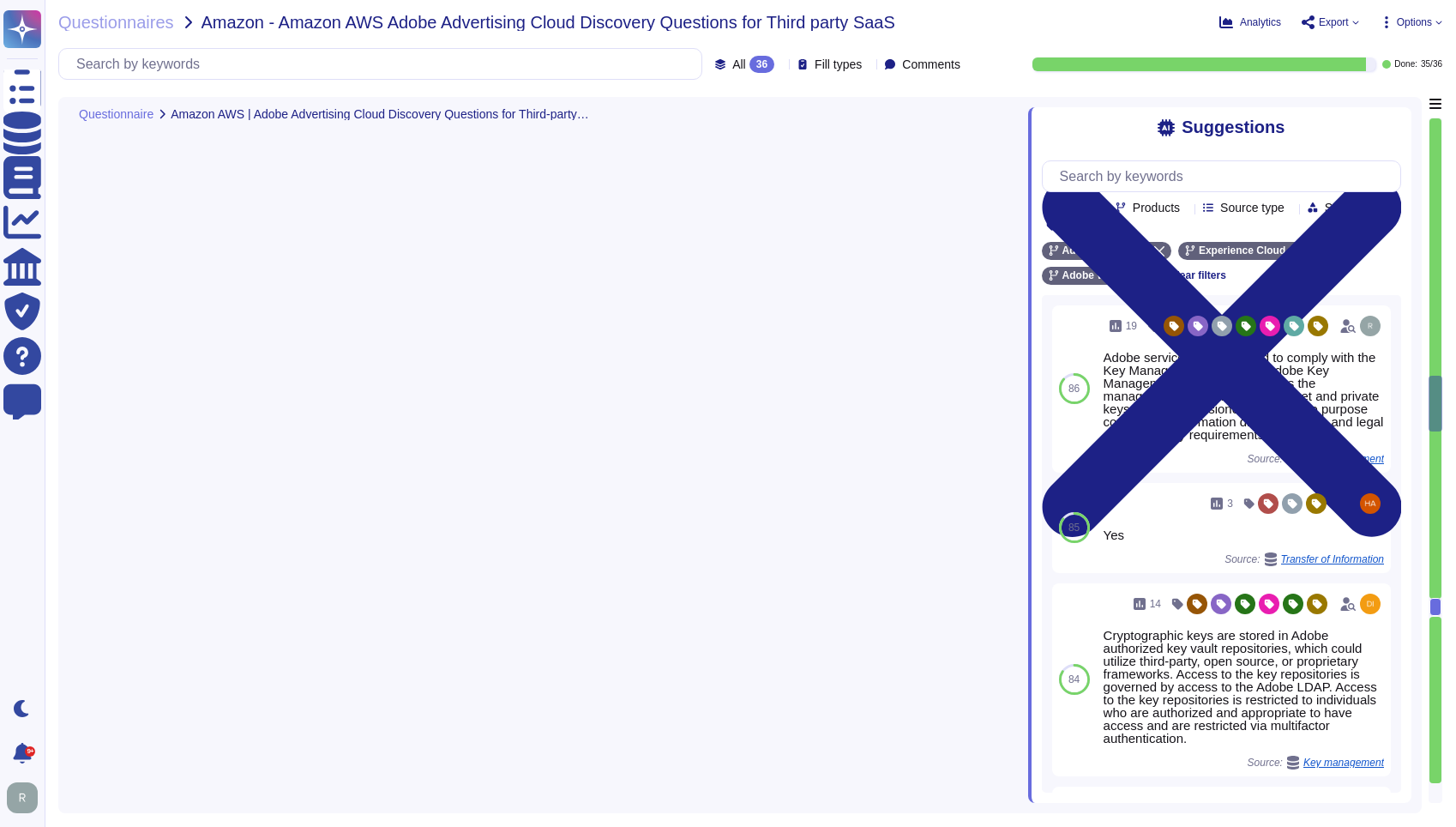
type textarea "Adobe has a documented and approved incident response plan in place to assist d…"
type textarea "Adobe is ISO-27001 compliant and most major products are SOC 2 certified, with …"
type textarea "Adobe engages with approved third-party security firms on an annual basis to pe…"
type textarea "Adobe becomes aware of updated libraries and security patches through various c…"
type textarea "We encrypt customer data at rest using AES-256 bit encryption. This includes da…"
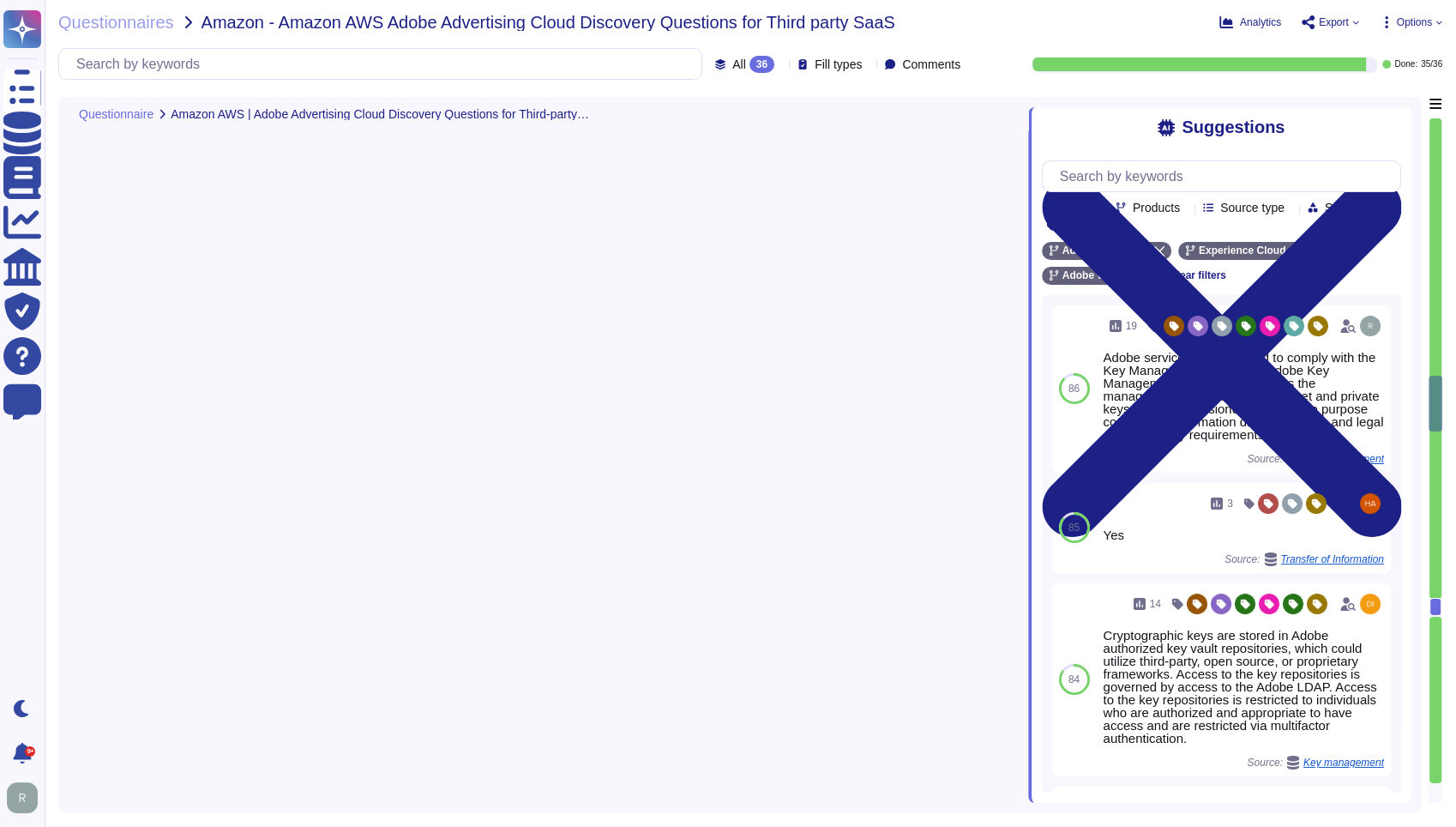
type textarea "The attributes captured regarding events include: - Time stamp from a trusted s…"
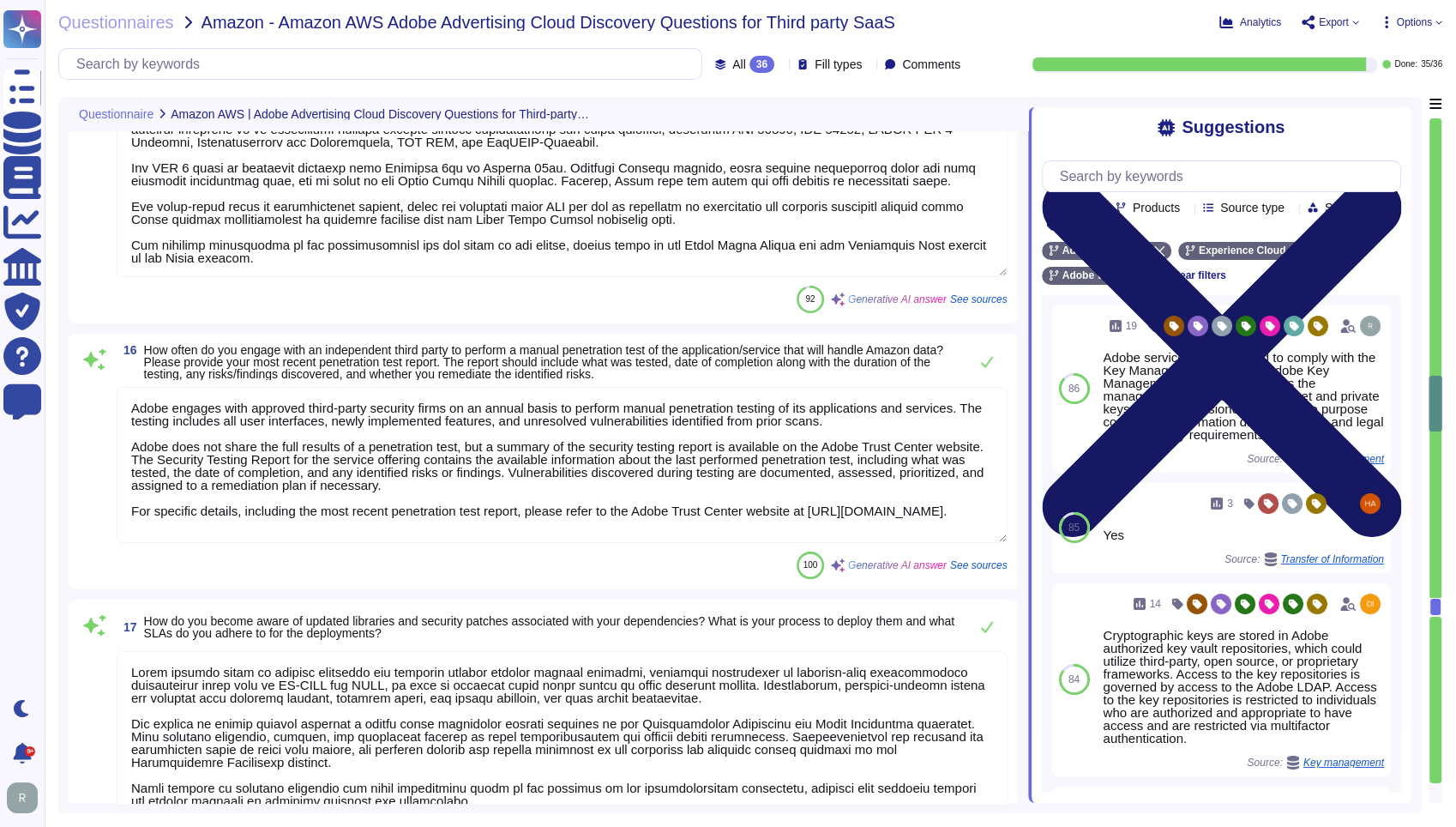
click at [1393, 121] on icon at bounding box center [1222, 357] width 359 height 480
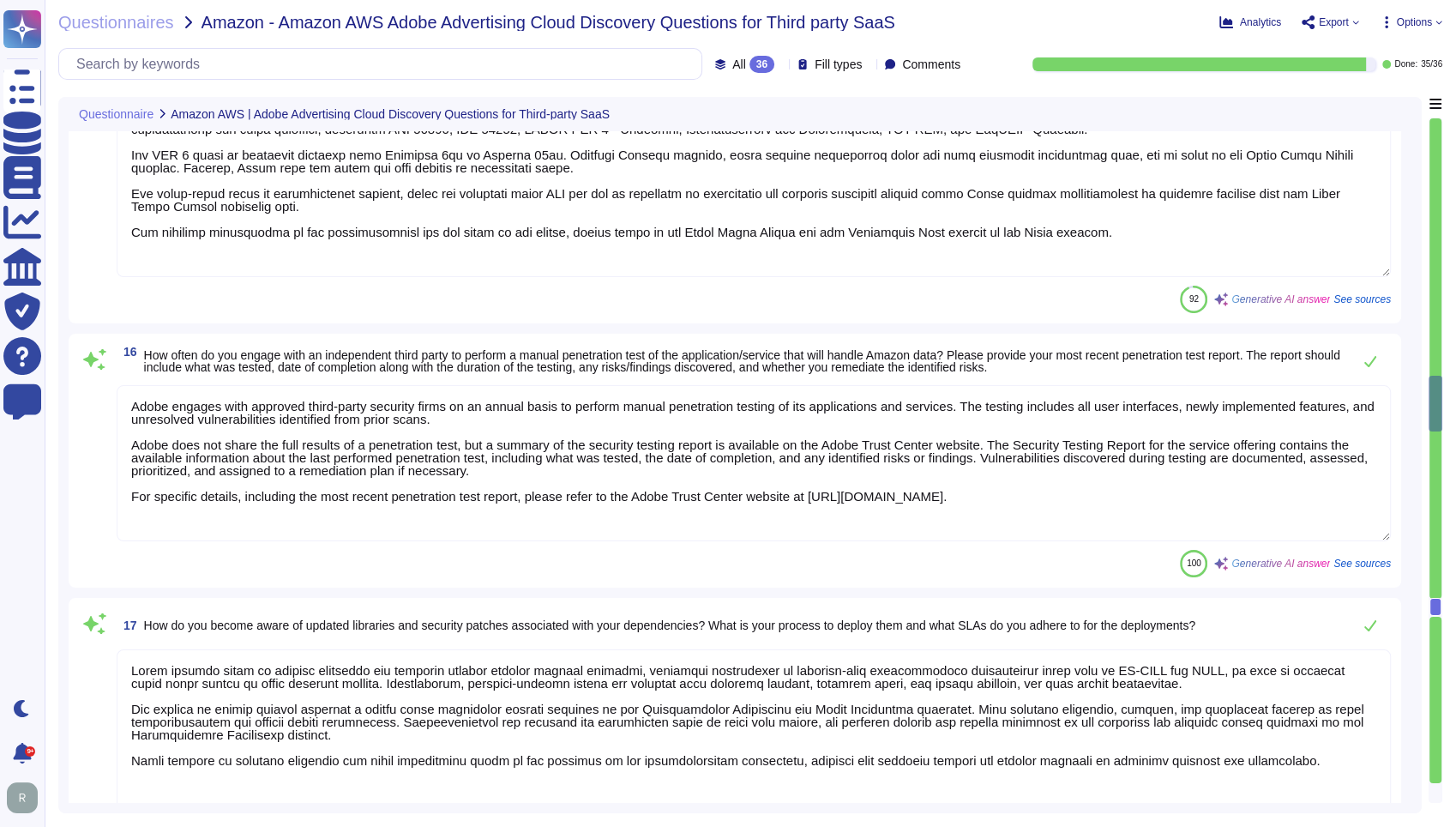
click at [1440, 601] on div at bounding box center [1436, 607] width 12 height 19
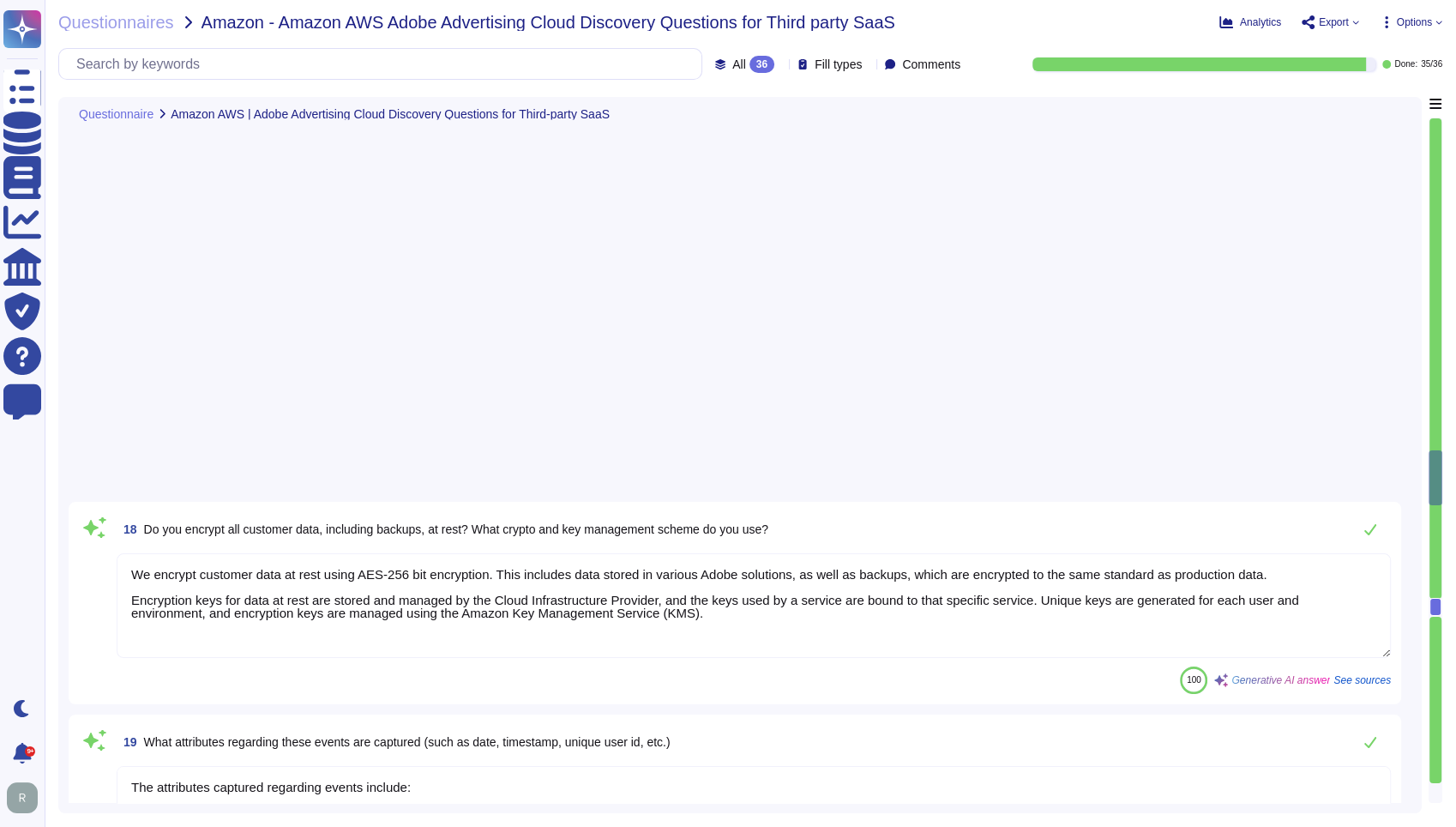
type textarea "We utilize Splunk as our Security Information and Event Management (SIEM) solut…"
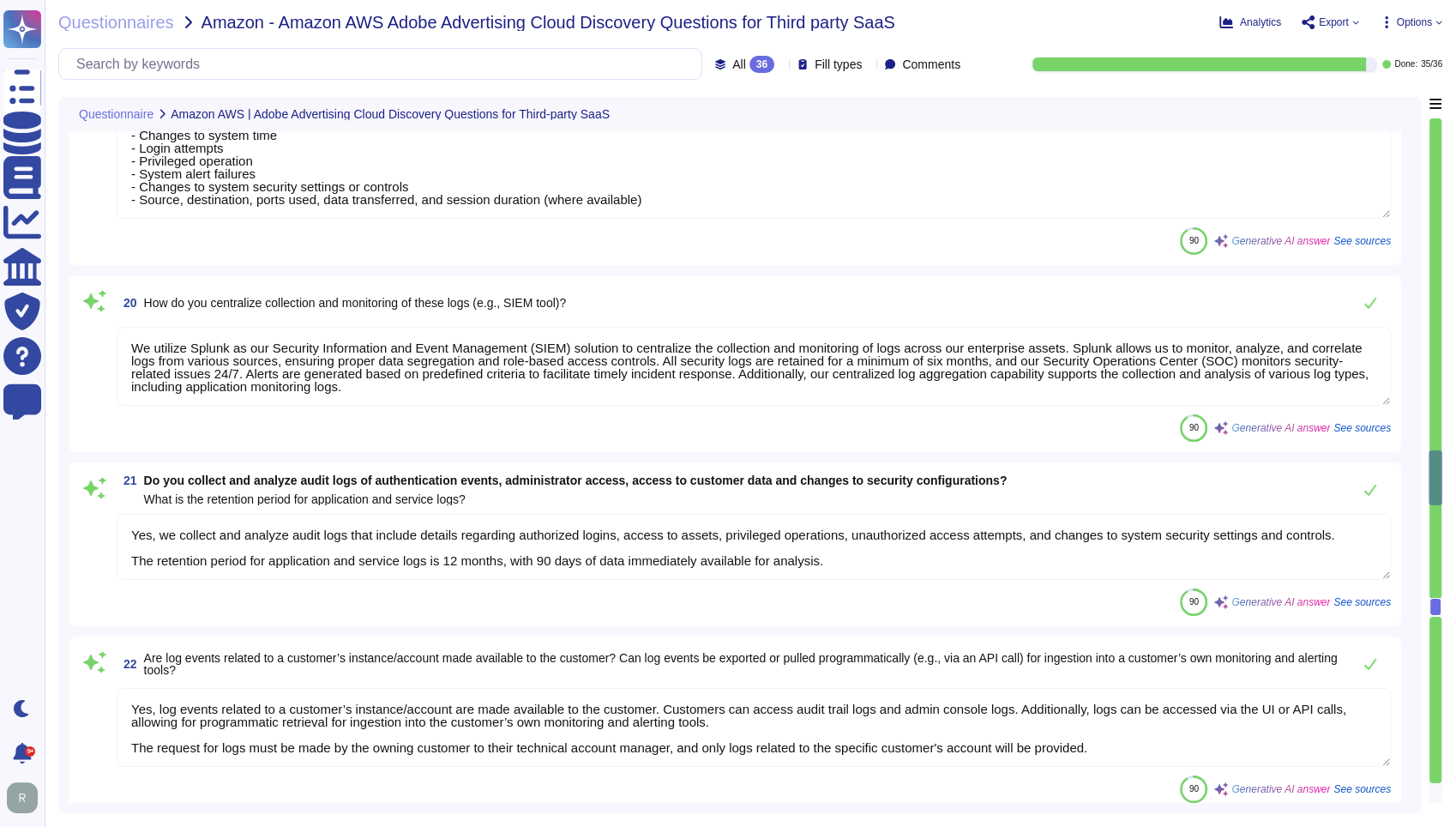
type textarea "Yes, we collect and analyze audit logs that include details regarding authorize…"
type textarea "Yes, log events related to a customer’s instance/account are made available to …"
type textarea "There are two groups of Adobe employees who may require and are granted access …"
type textarea "Access credentials are stored securely in accordance with industry best practic…"
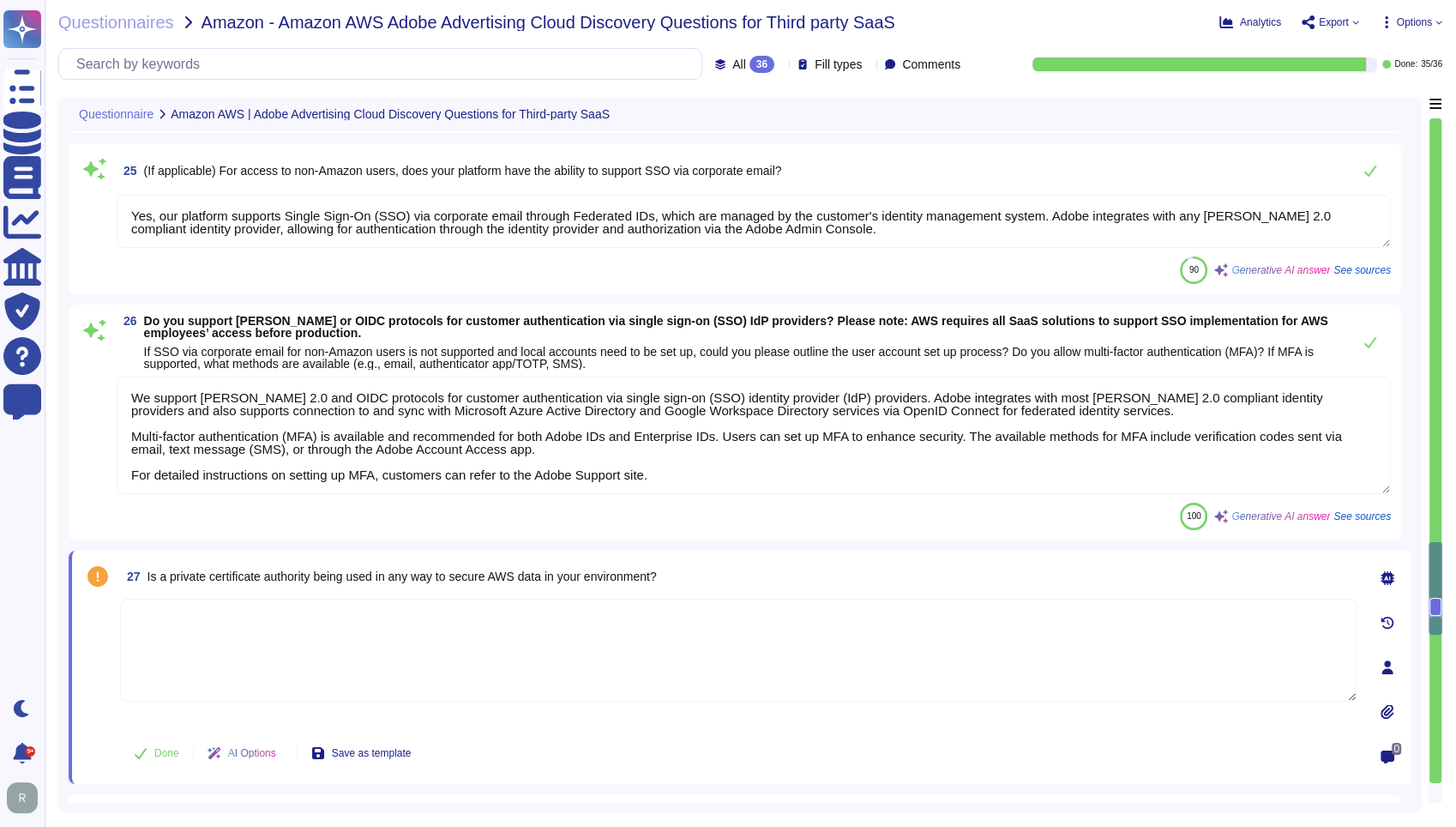
type textarea "Yes, our platform supports Single Sign-On (SSO) via corporate email through Fed…"
type textarea "We support [PERSON_NAME] 2.0 and OIDC protocols for customer authentication via…"
type textarea "Adobe products support the Transport Layer Security (TLS) 1.2 protocol."
type textarea "Our application/service does not implement Web Application Firewalls (WAF) on m…"
type textarea "Yes, our domain is compliant with Domain-based Message Authentication, Reportin…"
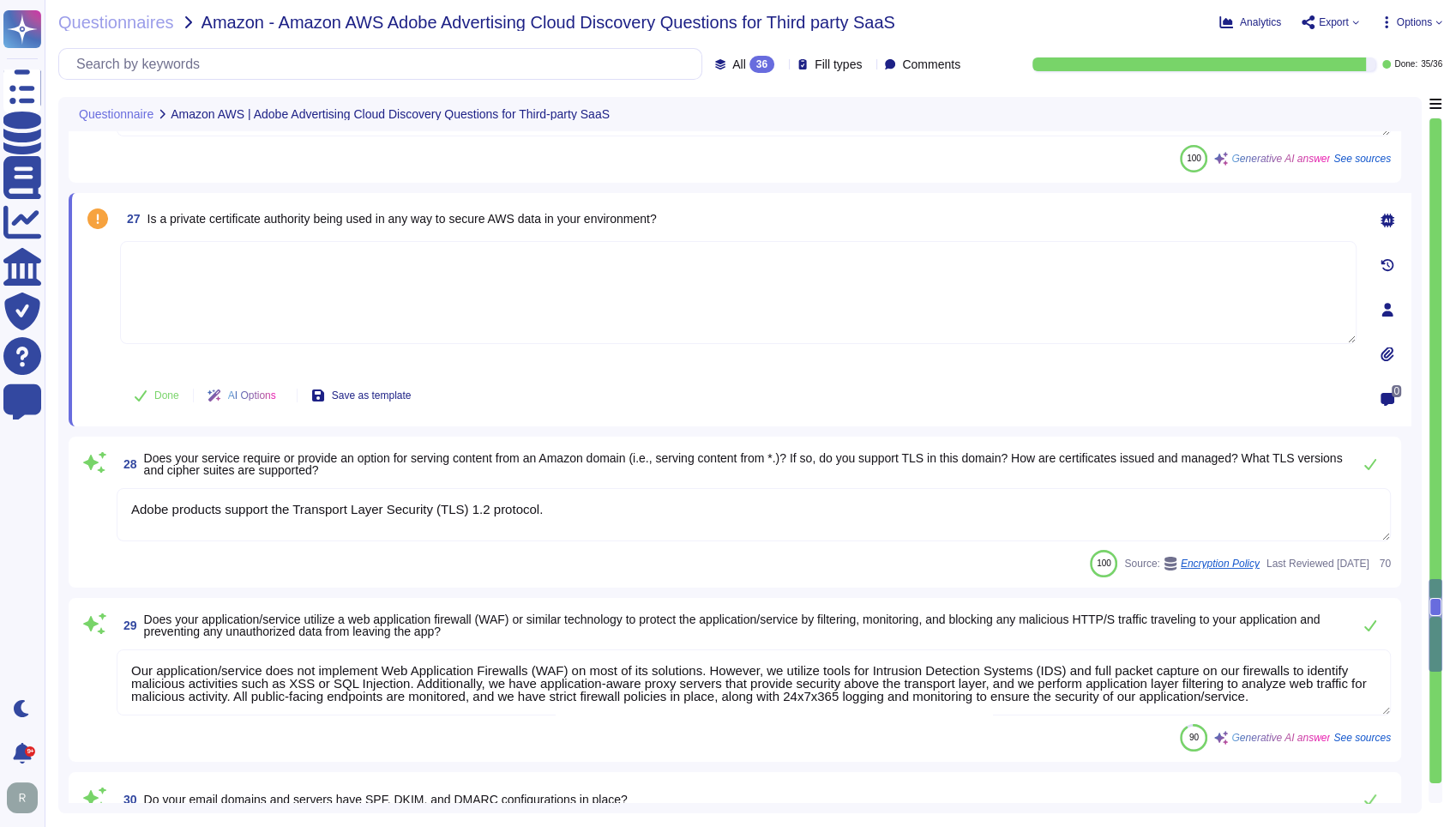
type textarea "E-mail and text messaging are not in scope in the context of this offering. The…"
type textarea "Adobe utilizes email communications for various purposes, including: - Sending …"
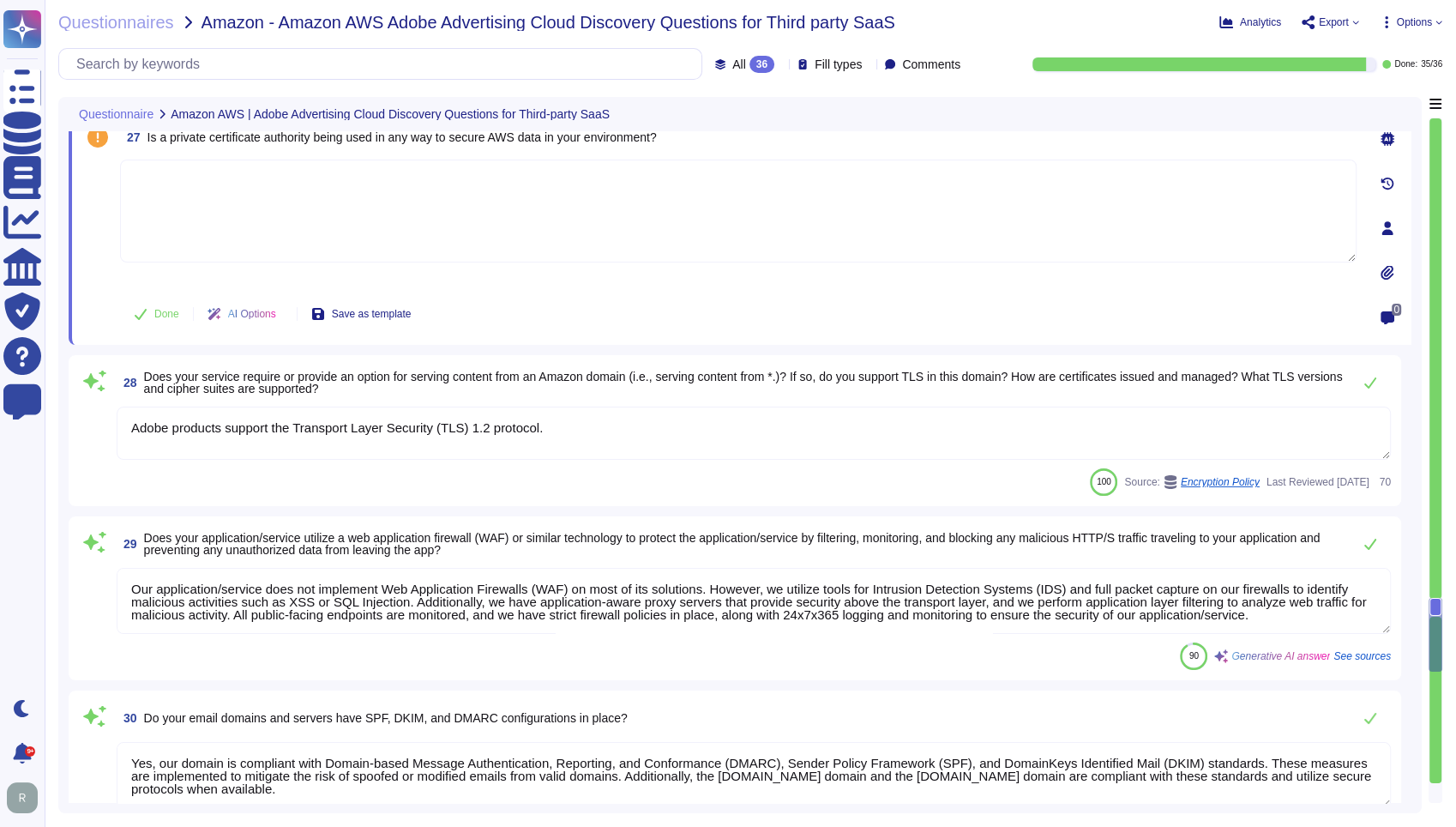
type textarea "TLS can be forced on emails sent by Adobe to specific customer domains. It must…"
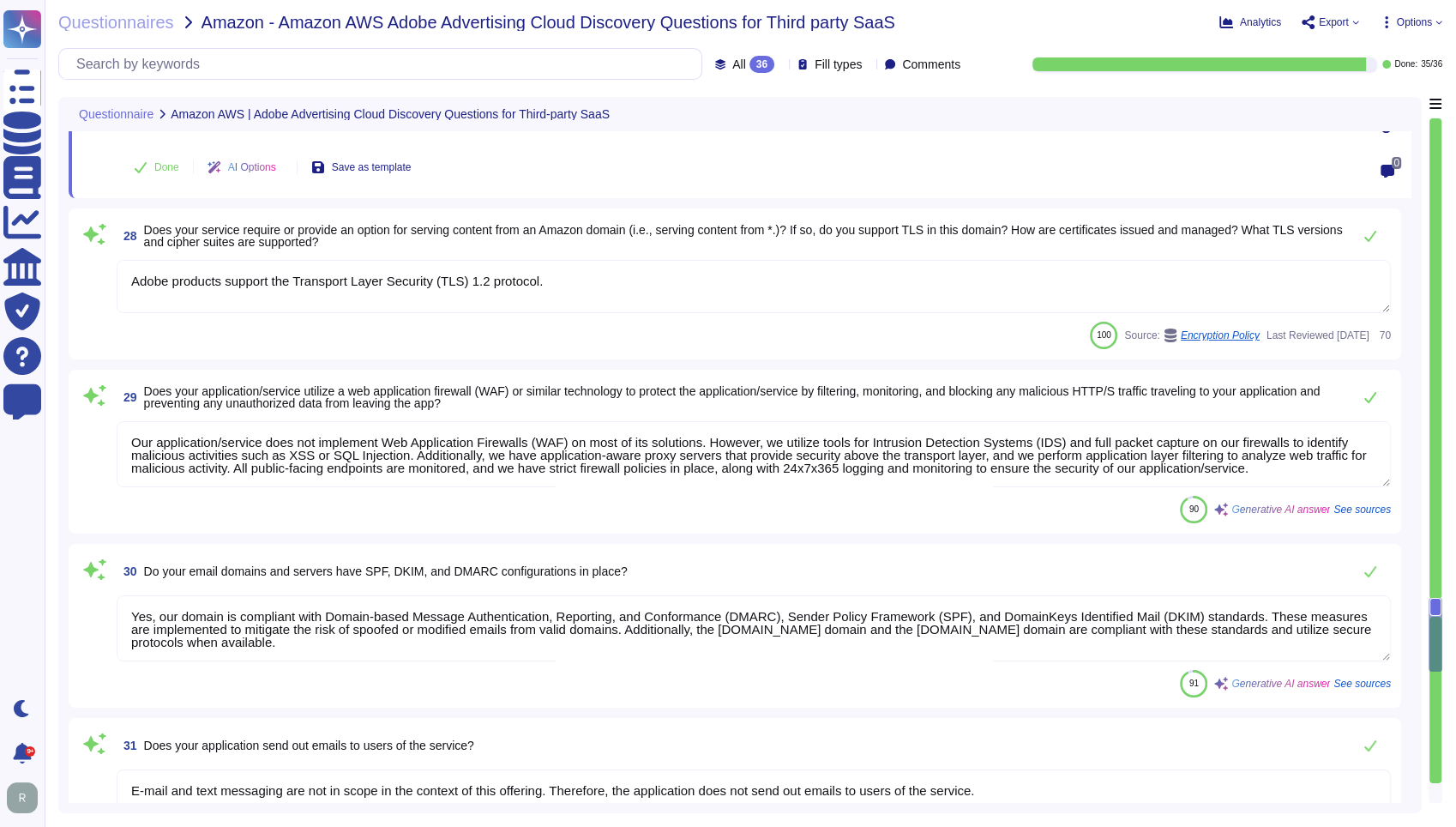
scroll to position [6559, 0]
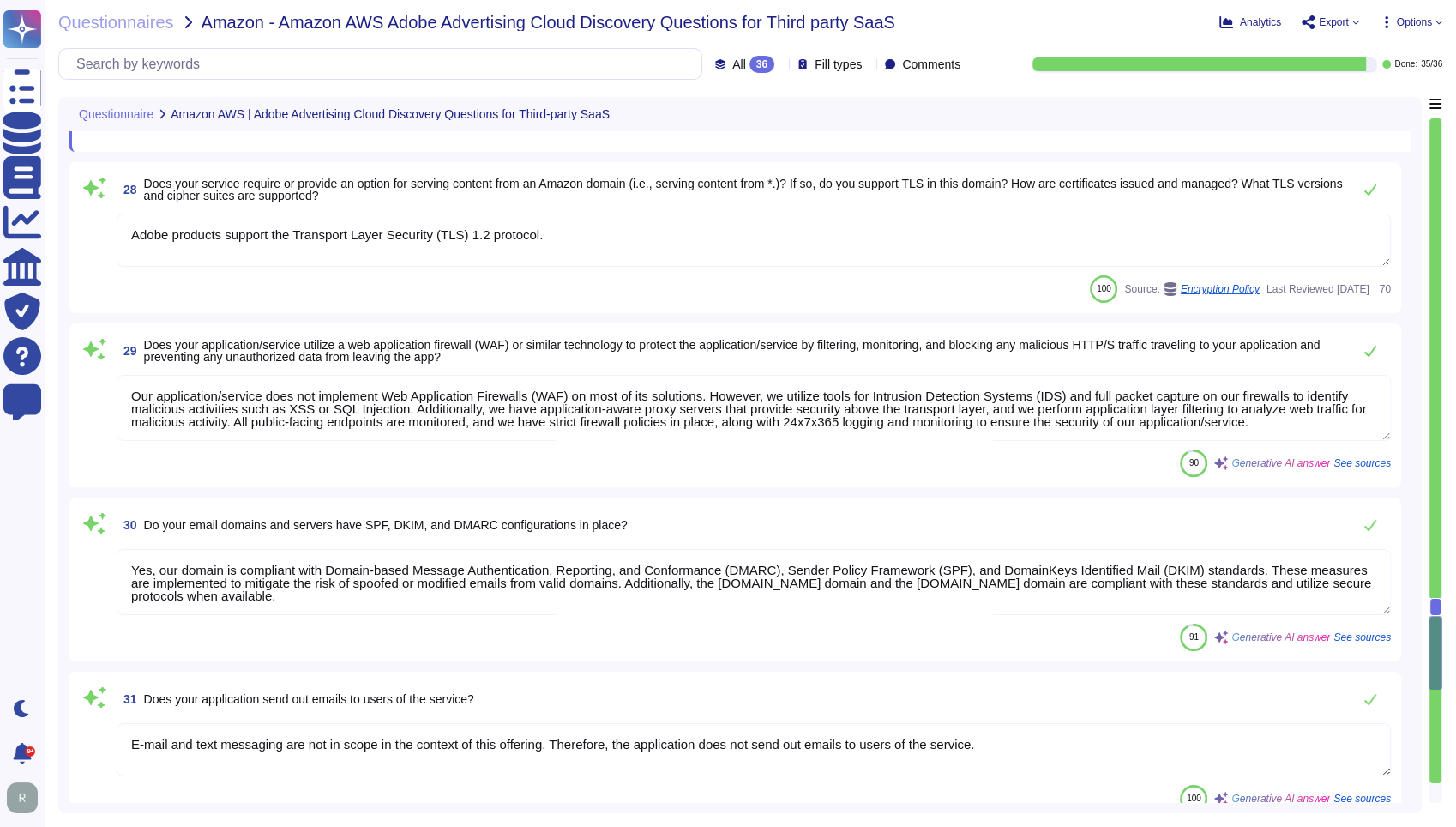
type textarea "Yes, TLS can be forced on emails sent by Adobe to specific customer domains, wh…"
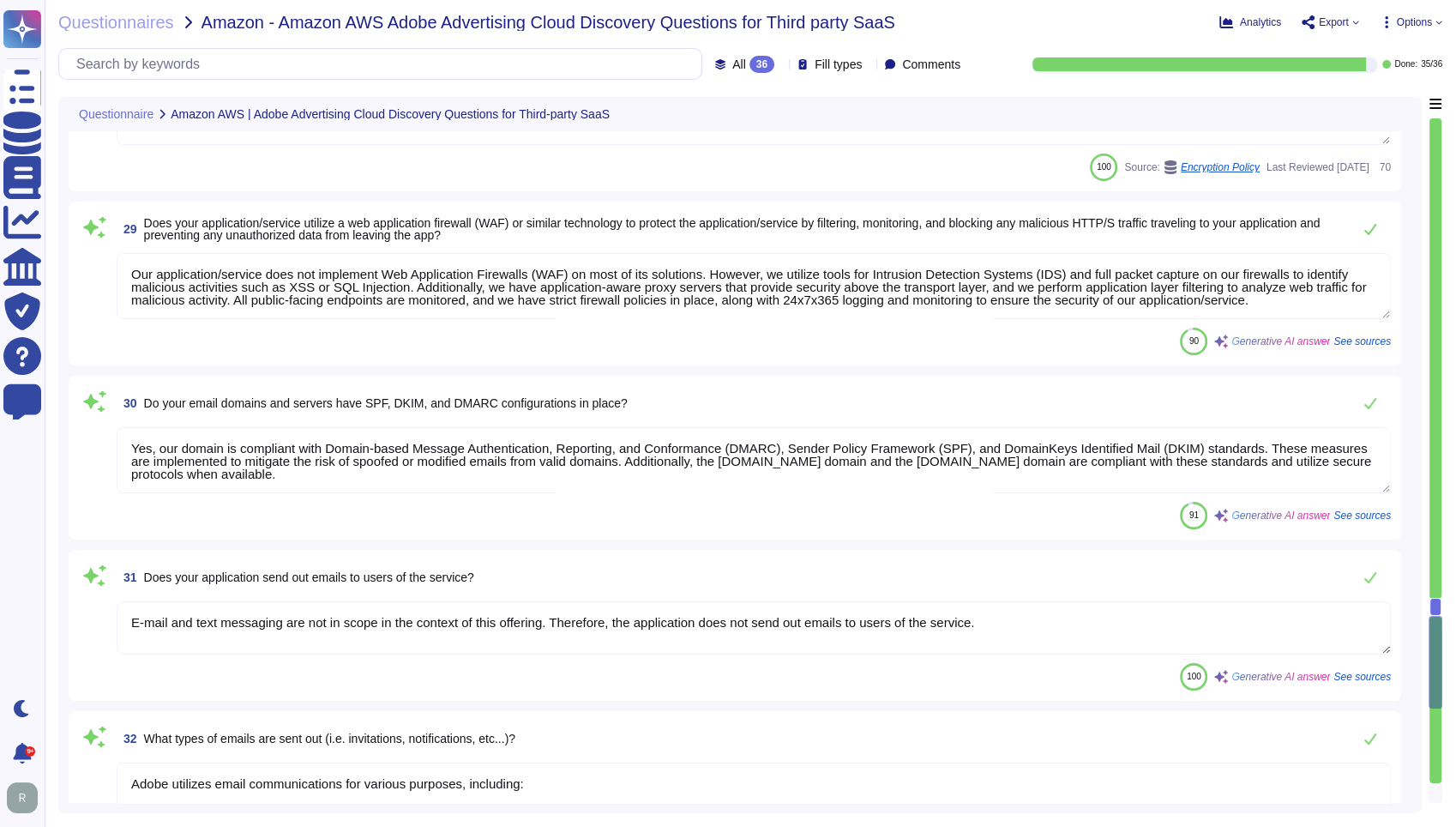
type textarea "Our service supports the following geographic regions: 1. [GEOGRAPHIC_DATA] - D…"
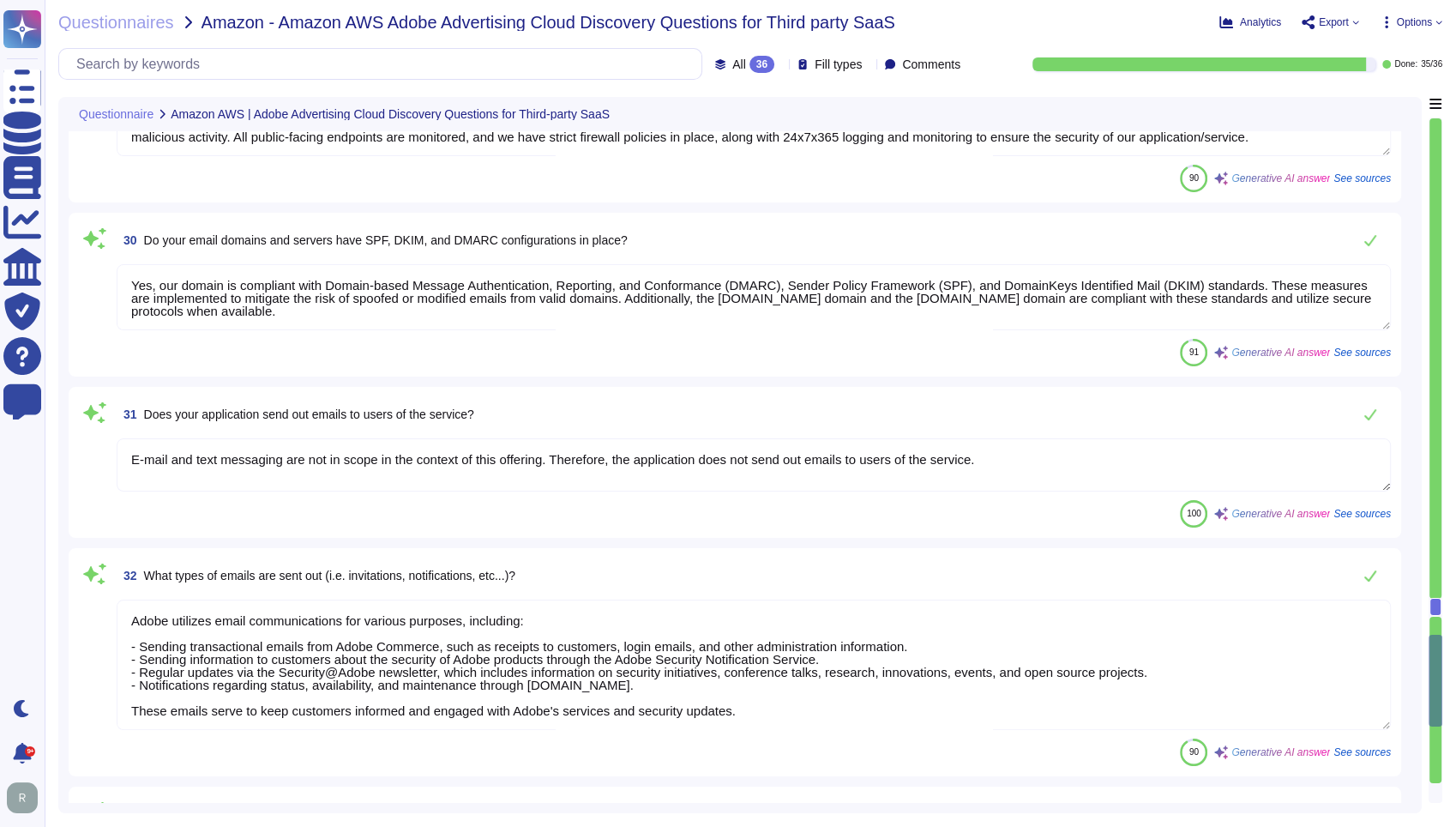
scroll to position [7036, 0]
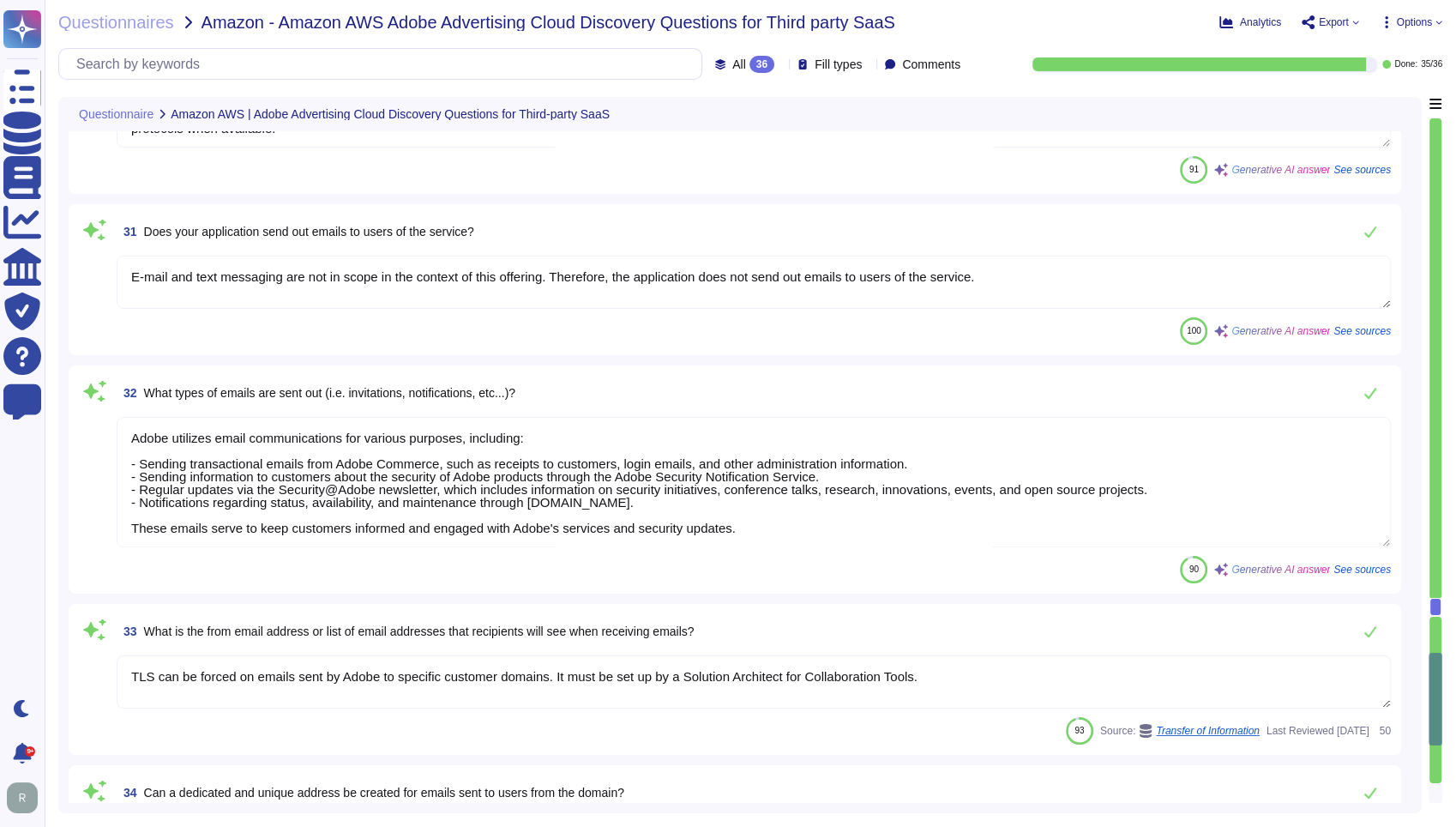
type textarea "Our platform provides features that allow users to share content with other use…"
click at [999, 277] on textarea "E-mail and text messaging are not in scope in the context of this offering. The…" at bounding box center [754, 282] width 1274 height 53
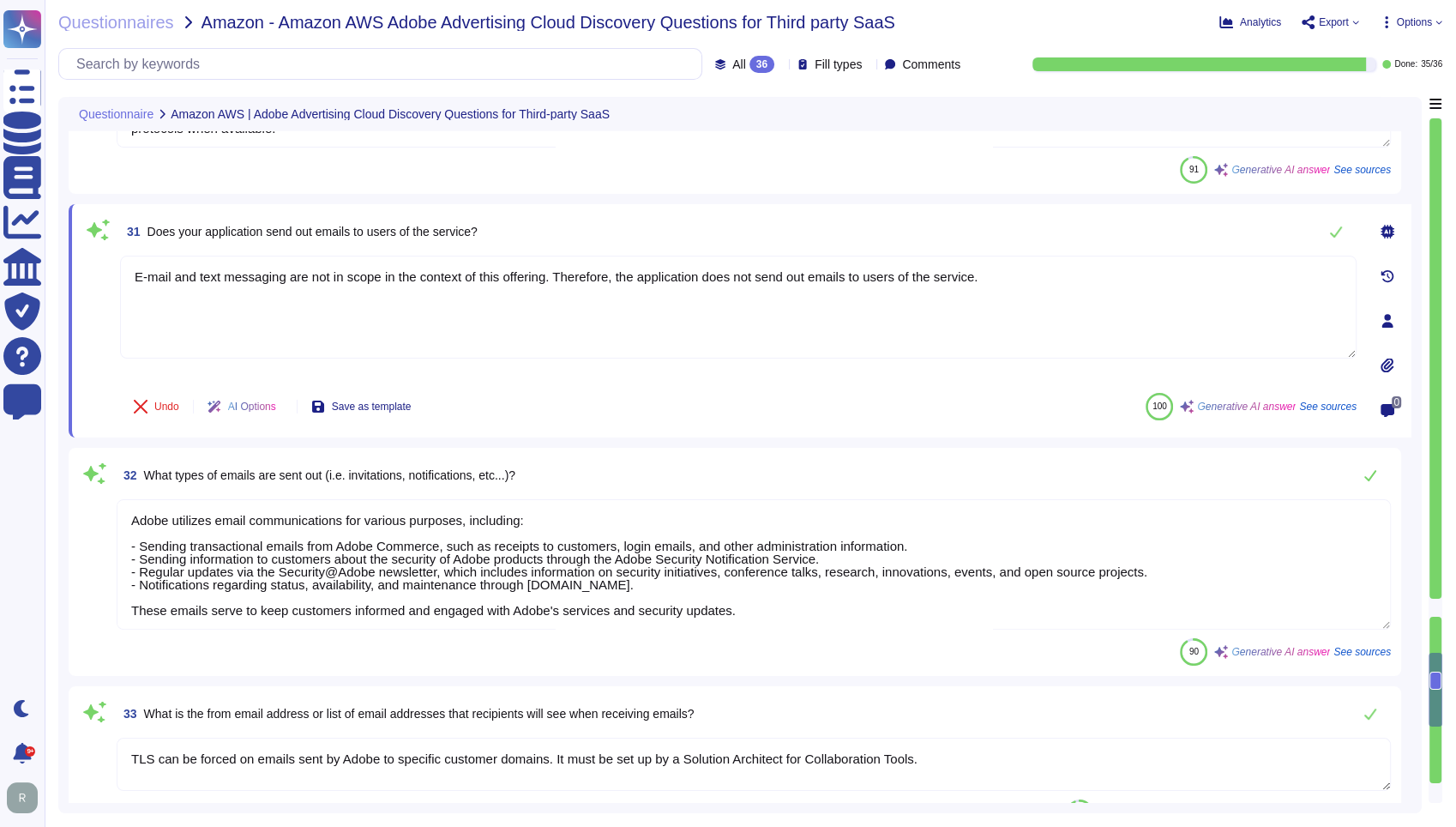
click at [1387, 230] on icon at bounding box center [1388, 231] width 13 height 13
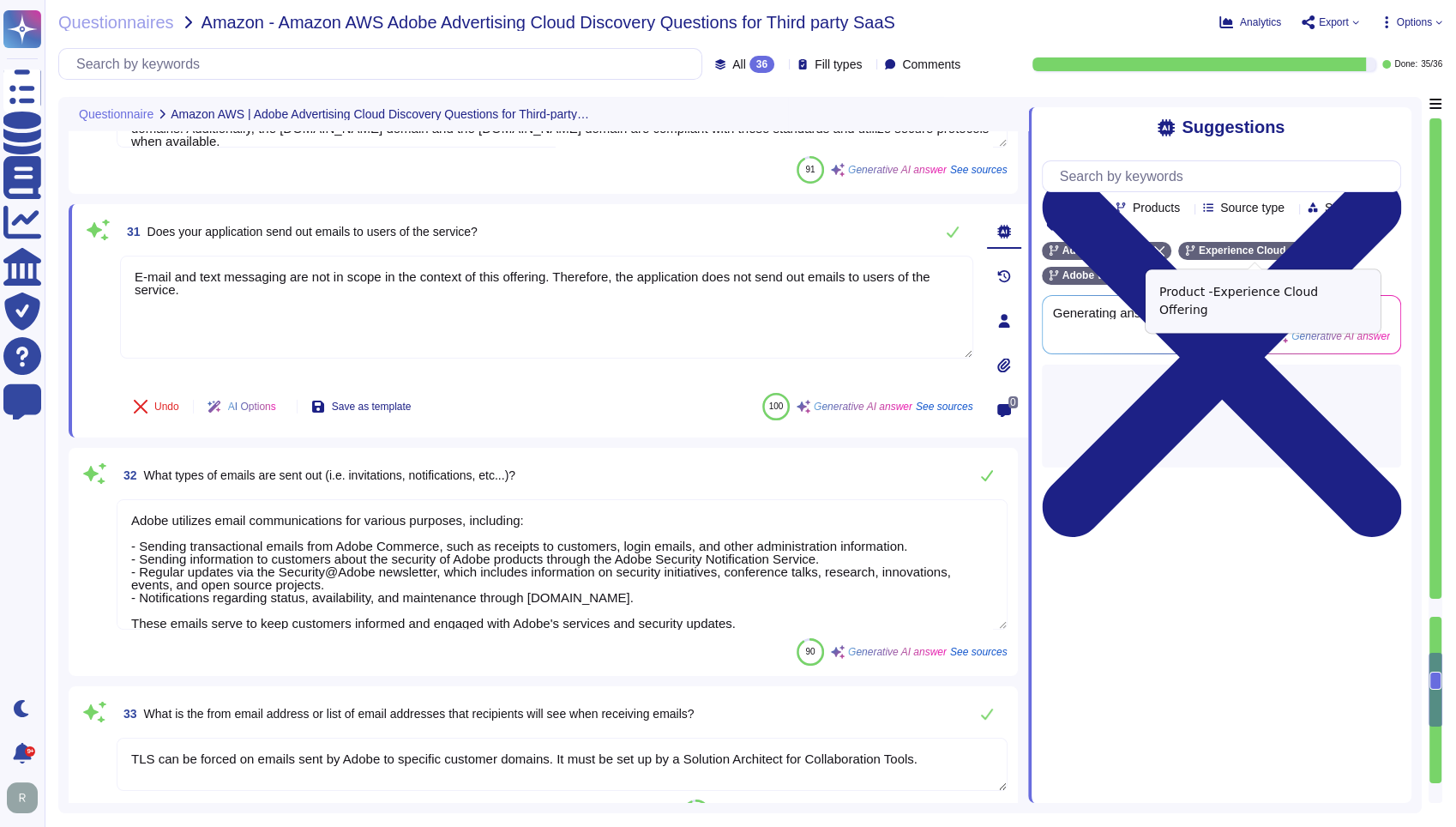
click at [1332, 251] on icon at bounding box center [1337, 251] width 10 height 10
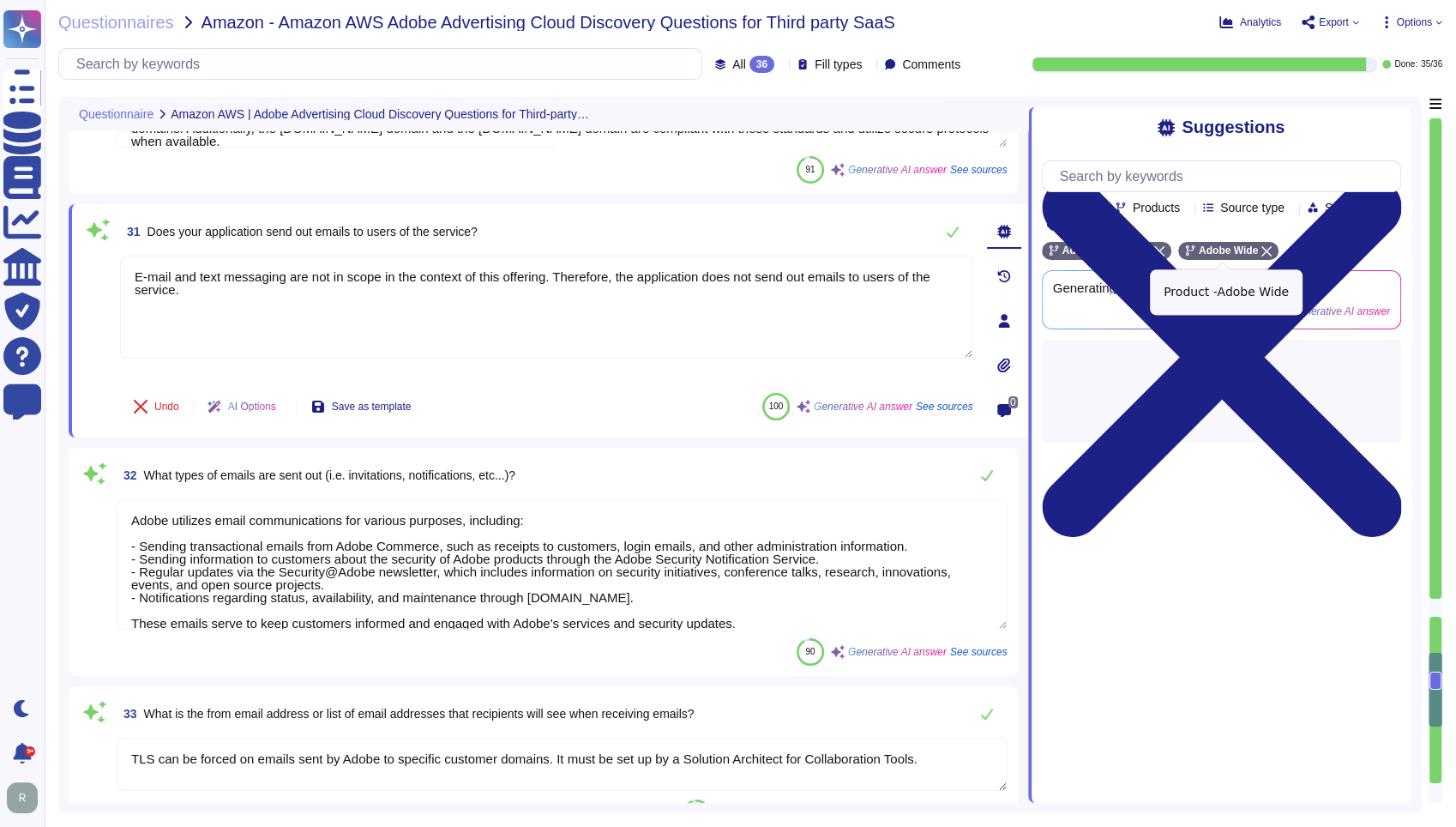
click at [1256, 246] on div "Adobe Wide" at bounding box center [1229, 251] width 101 height 18
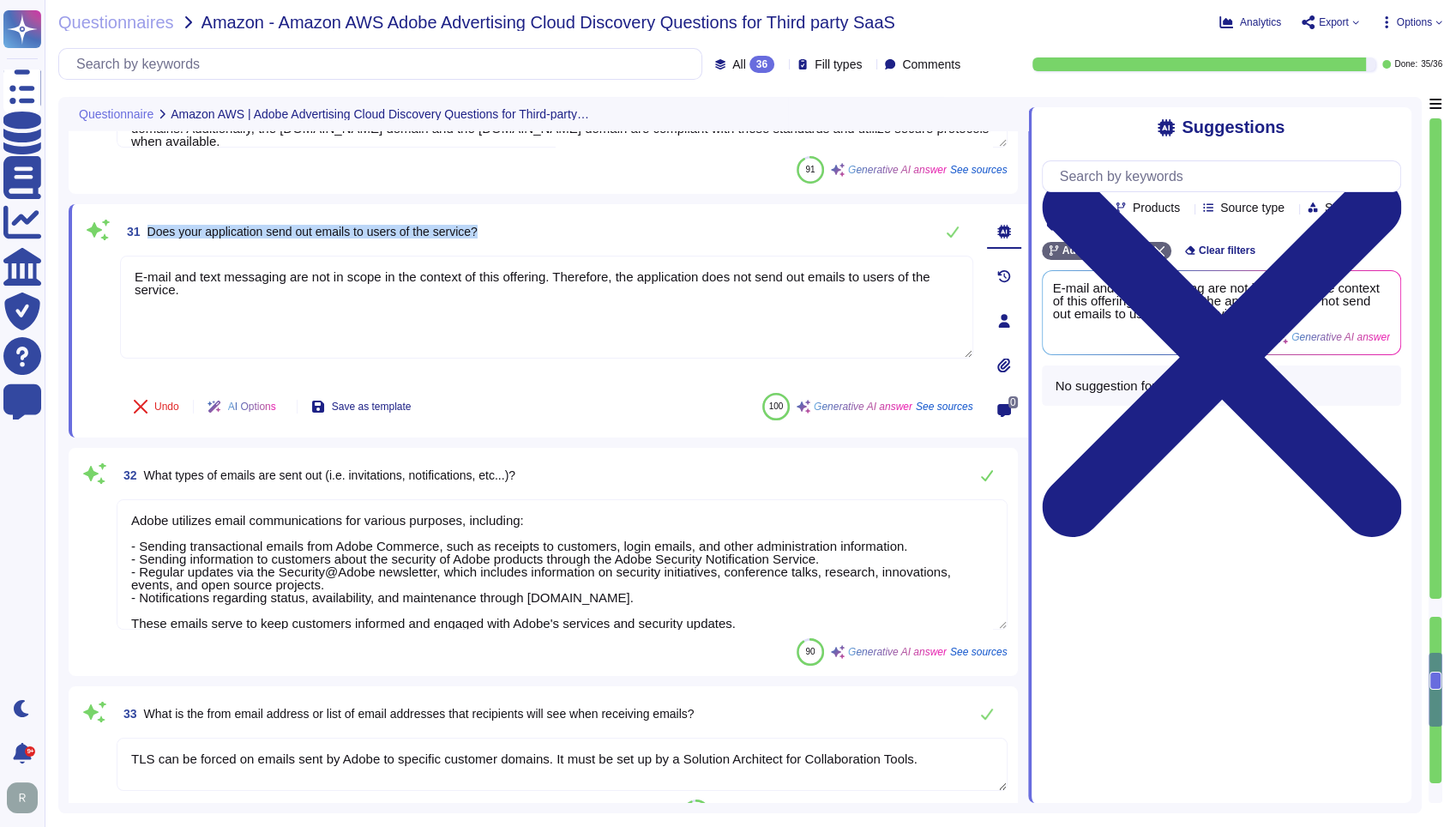
drag, startPoint x: 503, startPoint y: 236, endPoint x: 148, endPoint y: 242, distance: 355.1
click at [148, 242] on div "31 Does your application send out emails to users of the service?" at bounding box center [546, 232] width 853 height 34
copy span "Does your application send out emails to users of the service?"
